Goal: Task Accomplishment & Management: Use online tool/utility

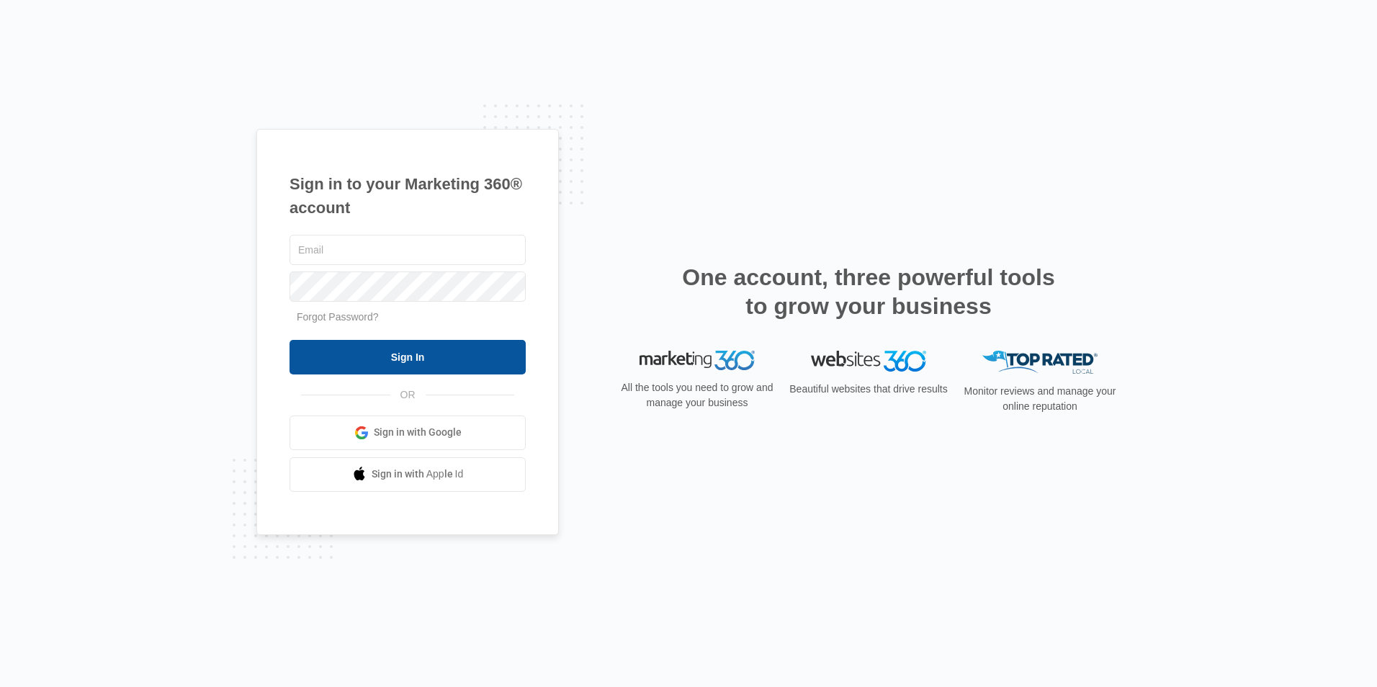
type input "[EMAIL_ADDRESS][DOMAIN_NAME]"
click at [434, 346] on input "Sign In" at bounding box center [408, 357] width 236 height 35
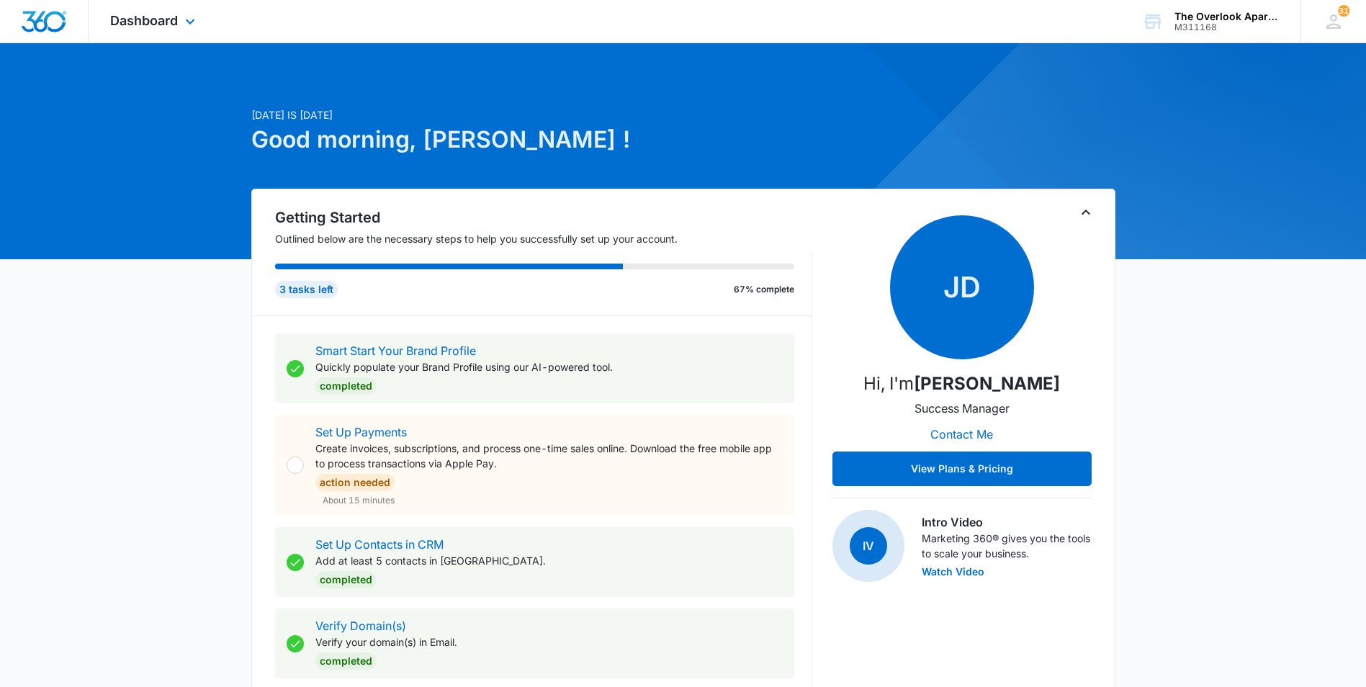
click at [169, 40] on div "Dashboard Apps Reputation Websites Forms CRM Email Social Content Ads Intellige…" at bounding box center [155, 21] width 132 height 43
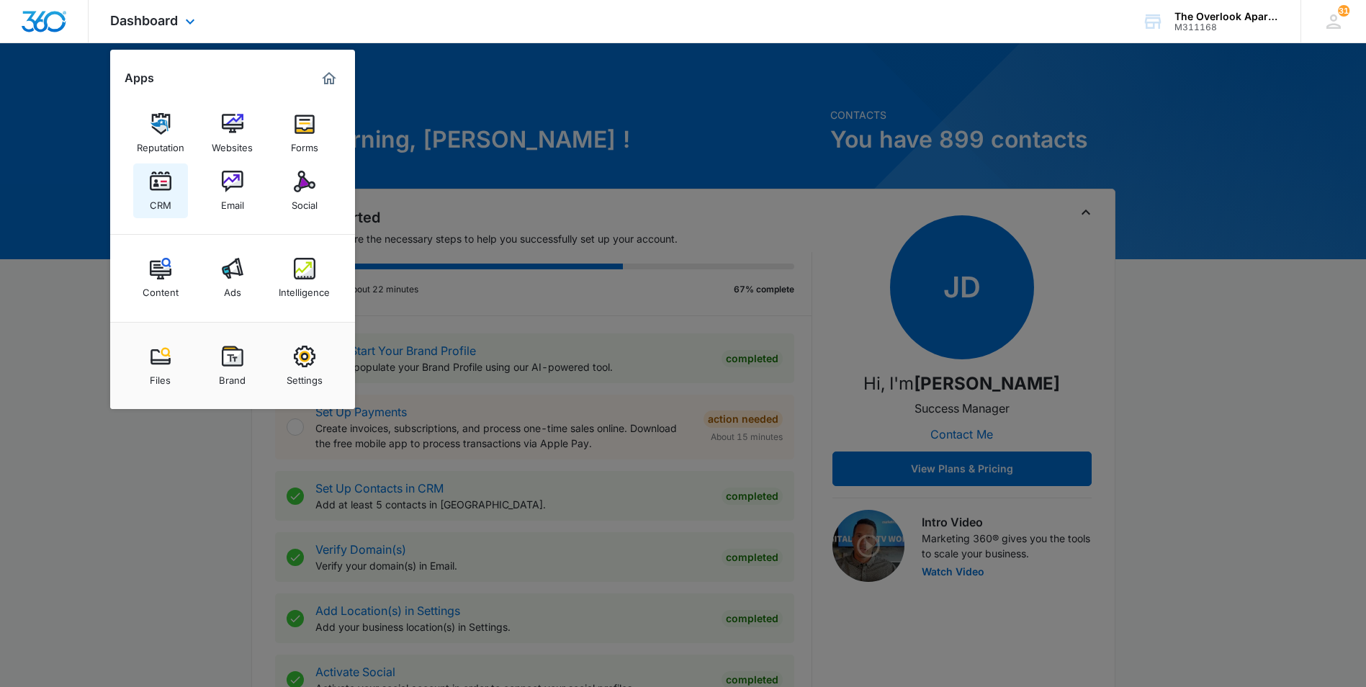
click at [166, 197] on div "CRM" at bounding box center [161, 201] width 22 height 19
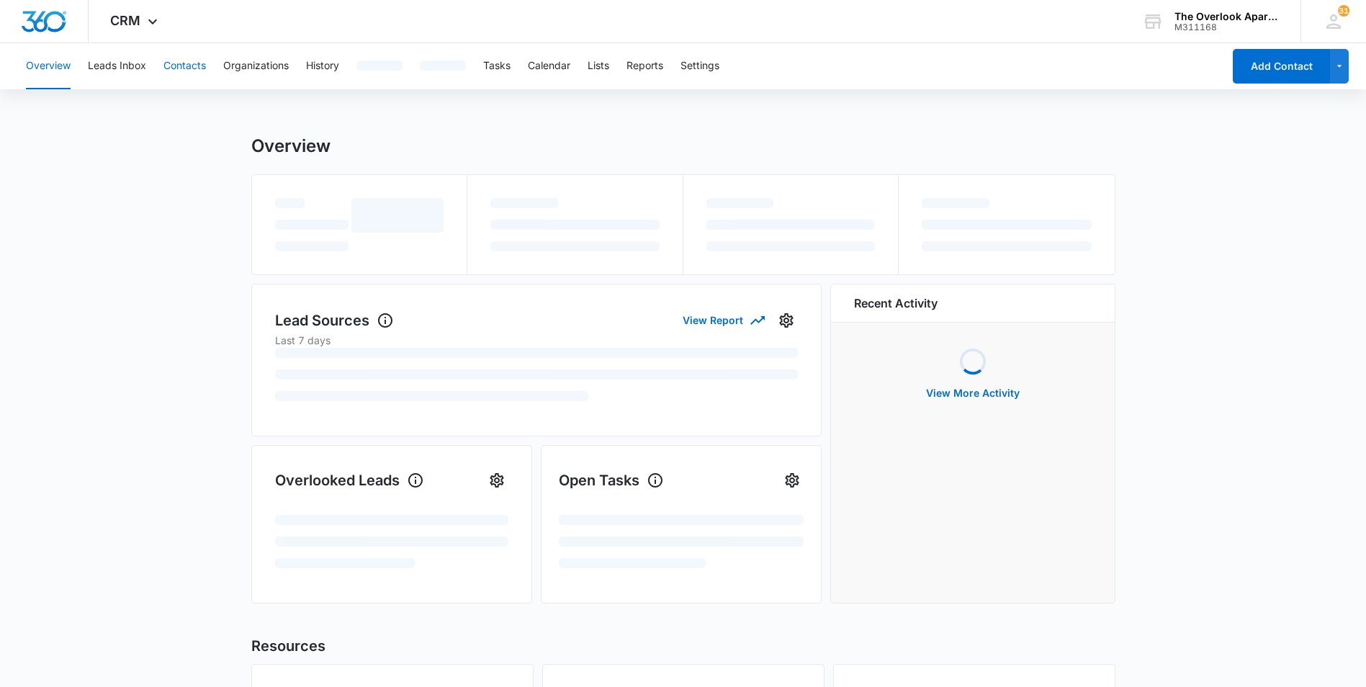
click at [192, 67] on button "Contacts" at bounding box center [185, 66] width 43 height 46
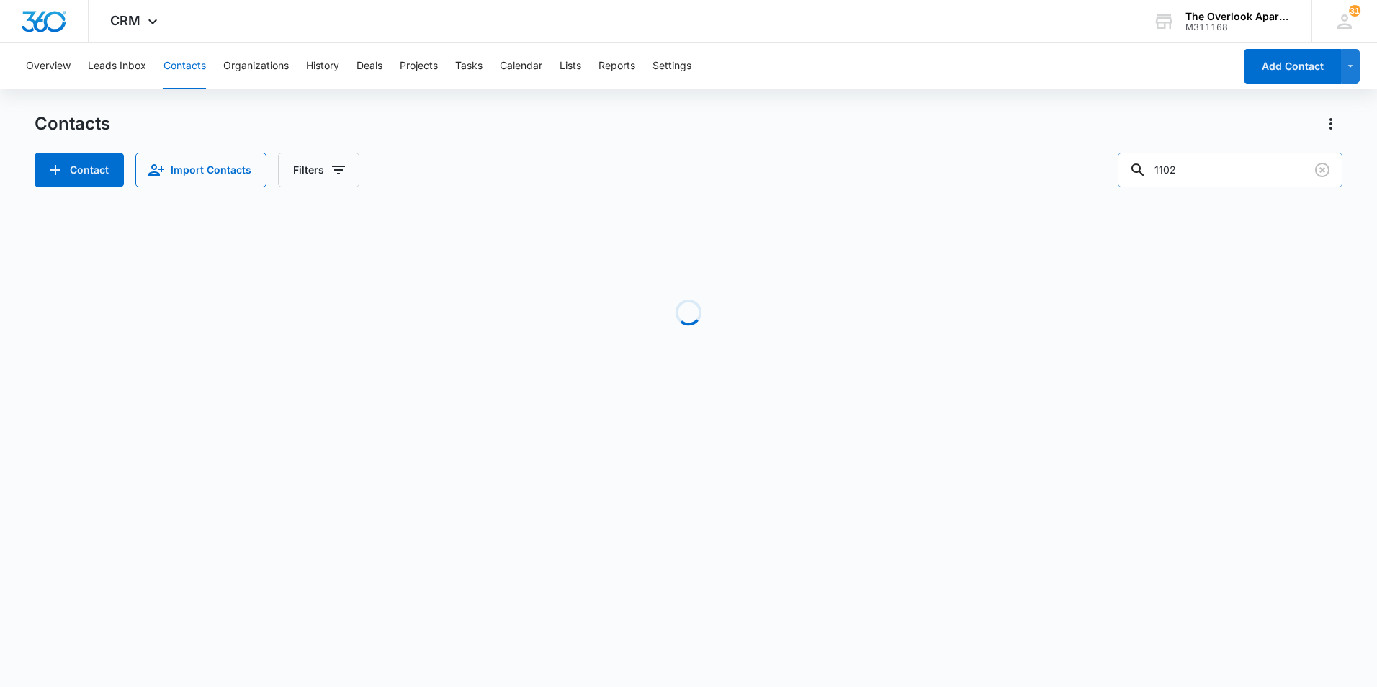
drag, startPoint x: 1217, startPoint y: 162, endPoint x: 1181, endPoint y: 165, distance: 35.4
click at [1189, 165] on input "1102" at bounding box center [1230, 170] width 225 height 35
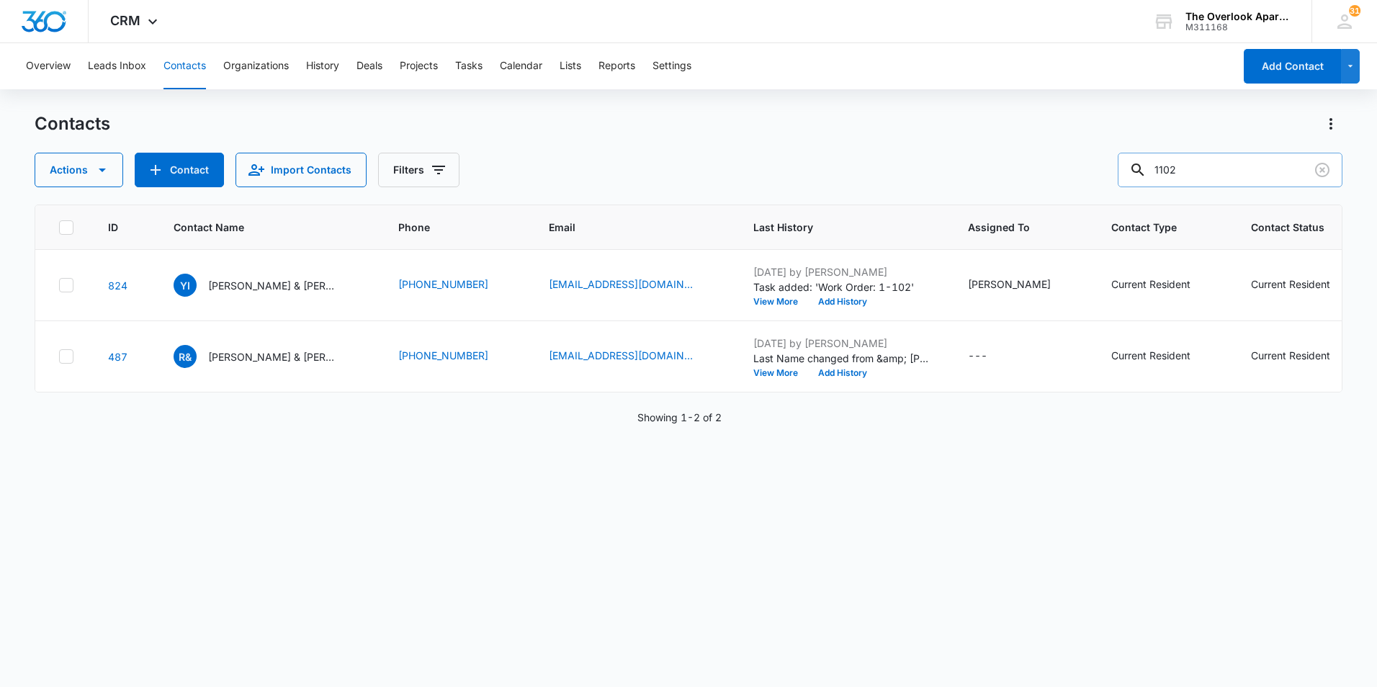
drag, startPoint x: 1194, startPoint y: 171, endPoint x: 1150, endPoint y: 178, distance: 44.5
click at [1150, 178] on div "1102" at bounding box center [1230, 170] width 225 height 35
type input "1105"
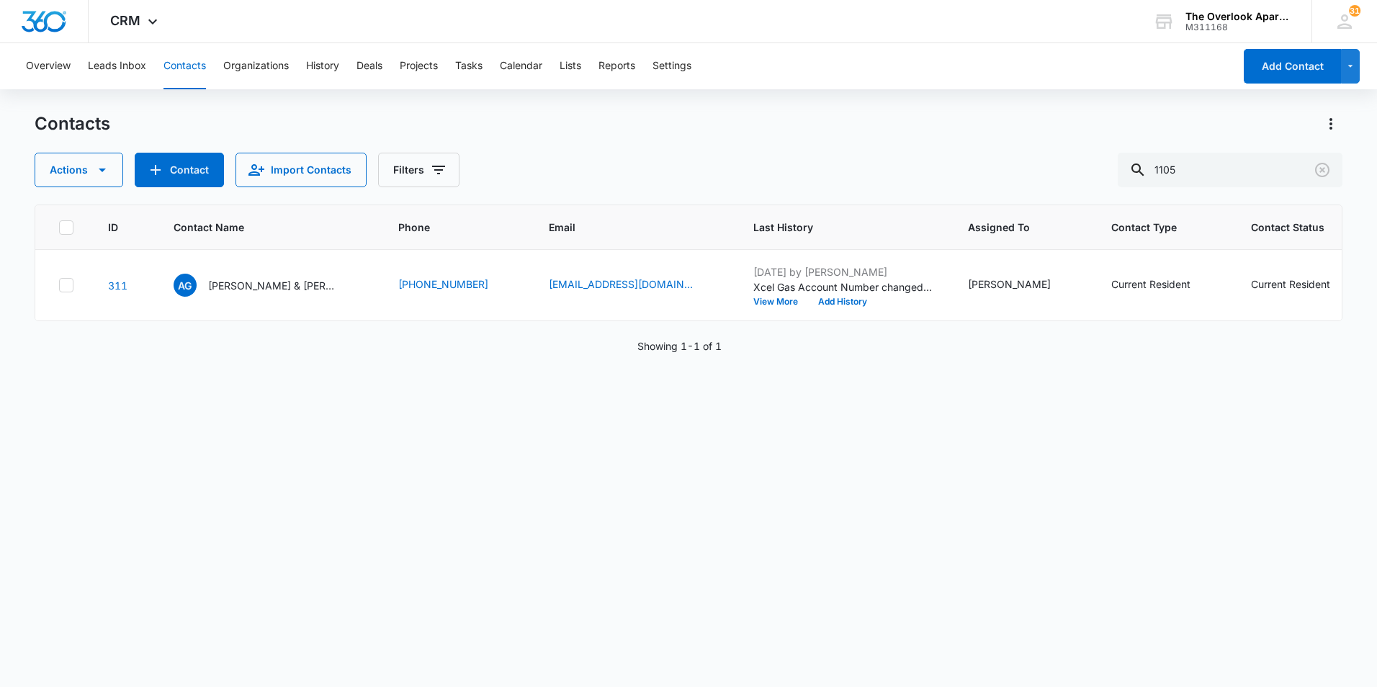
click at [809, 425] on div "ID Contact Name Phone Email Last History Assigned To Contact Type Contact Statu…" at bounding box center [689, 437] width 1308 height 464
